Goal: Task Accomplishment & Management: Manage account settings

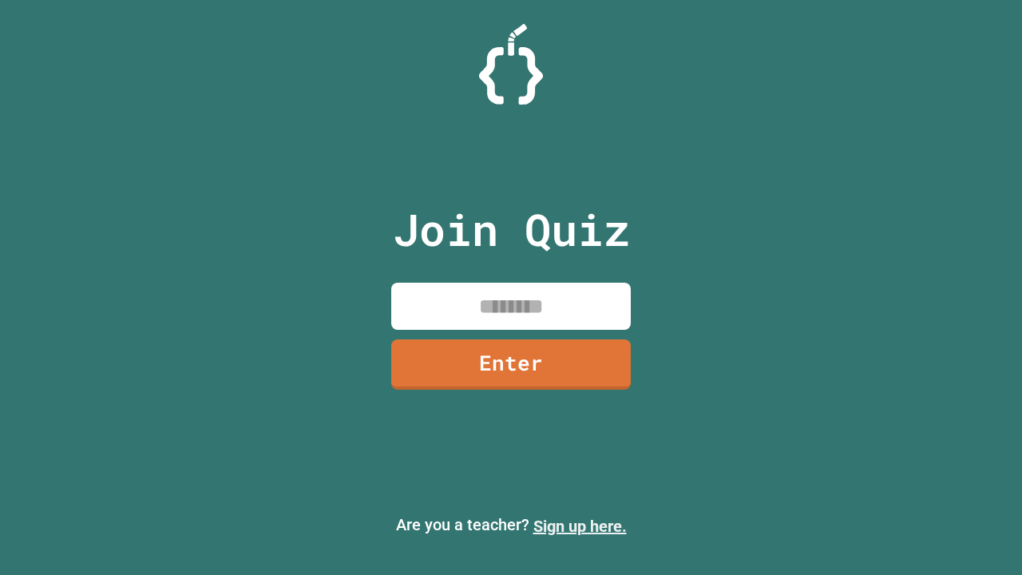
click at [580, 526] on link "Sign up here." at bounding box center [580, 526] width 93 height 19
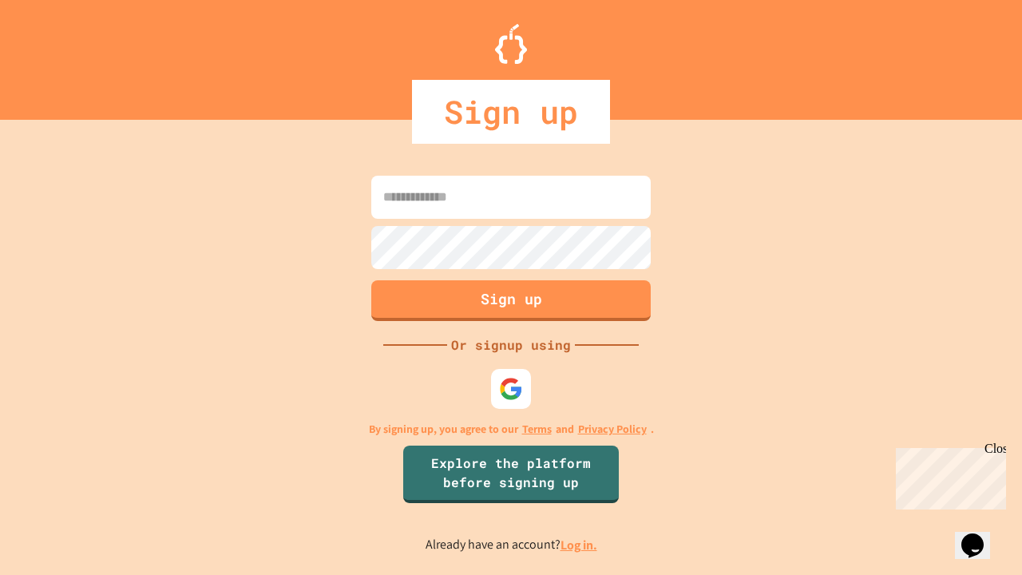
click at [580, 545] on link "Log in." at bounding box center [579, 545] width 37 height 17
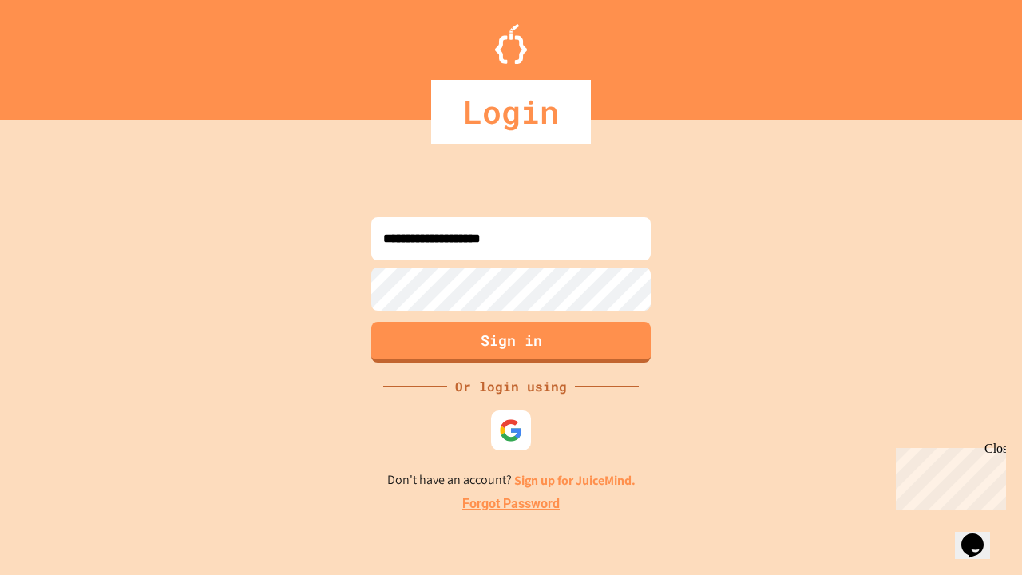
type input "**********"
